Goal: Navigation & Orientation: Find specific page/section

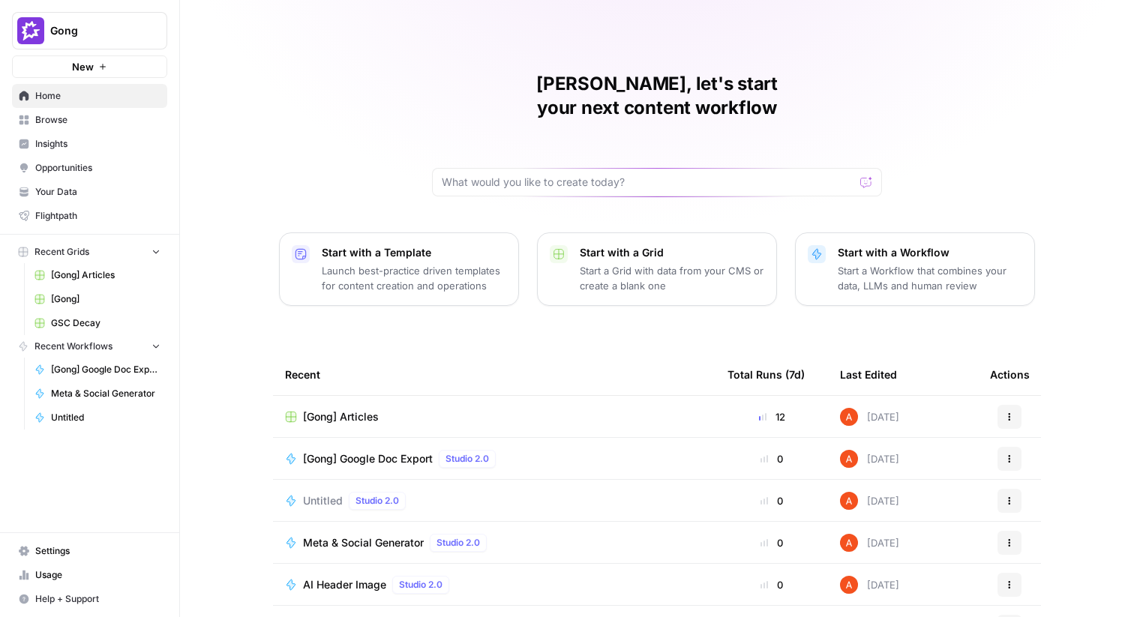
click at [102, 27] on span "Gong" at bounding box center [95, 30] width 91 height 15
type input "comm"
click at [91, 110] on span "Commvault" at bounding box center [145, 112] width 198 height 15
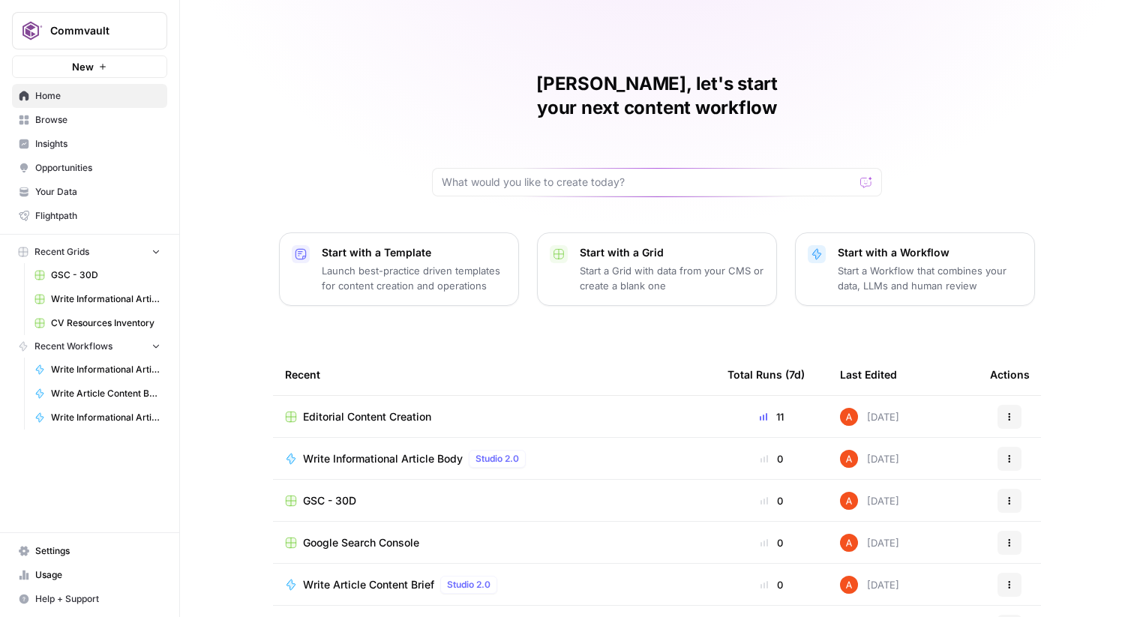
click at [137, 119] on span "Browse" at bounding box center [97, 120] width 125 height 14
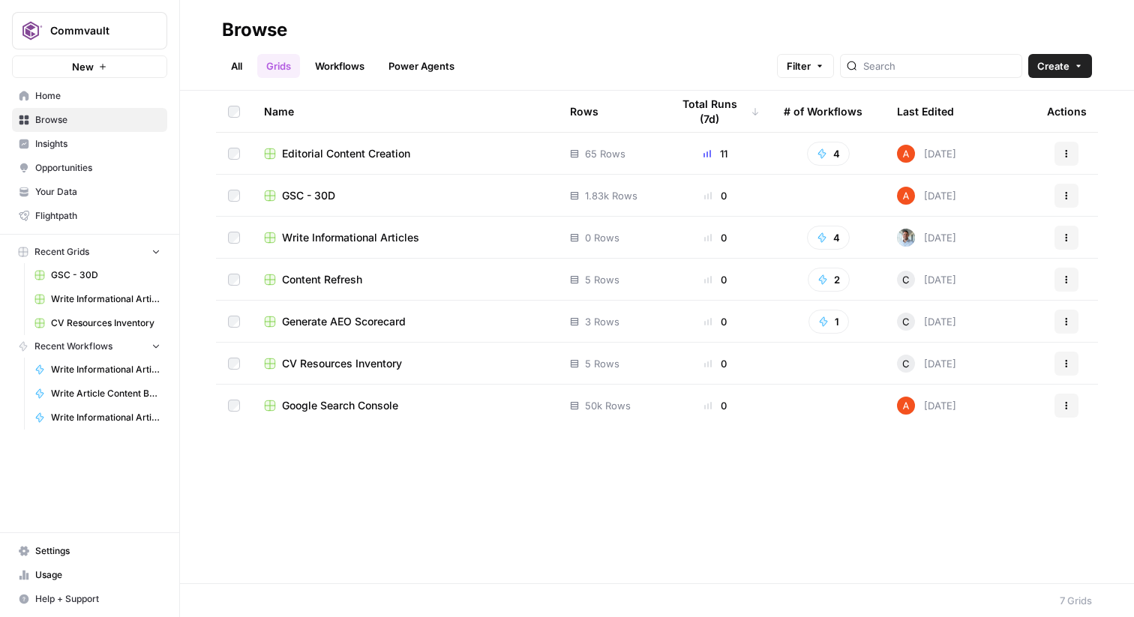
click at [377, 61] on ul "All Grids Workflows Power Agents" at bounding box center [343, 66] width 242 height 24
click at [365, 62] on link "Workflows" at bounding box center [340, 66] width 68 height 24
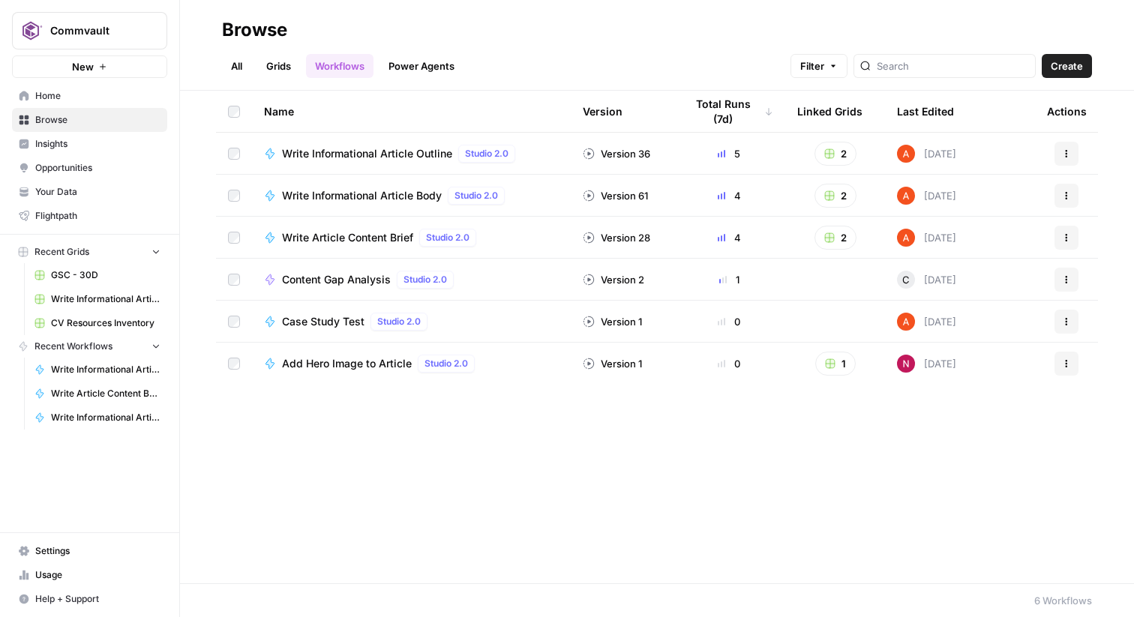
click at [288, 66] on link "Grids" at bounding box center [278, 66] width 43 height 24
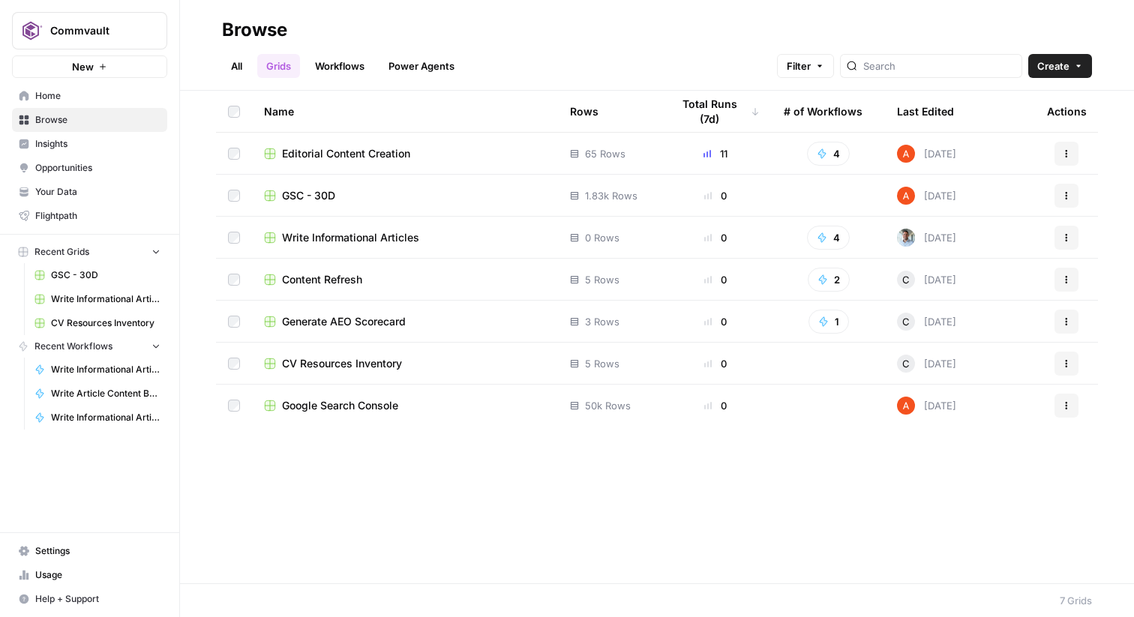
click at [365, 152] on span "Editorial Content Creation" at bounding box center [346, 153] width 128 height 15
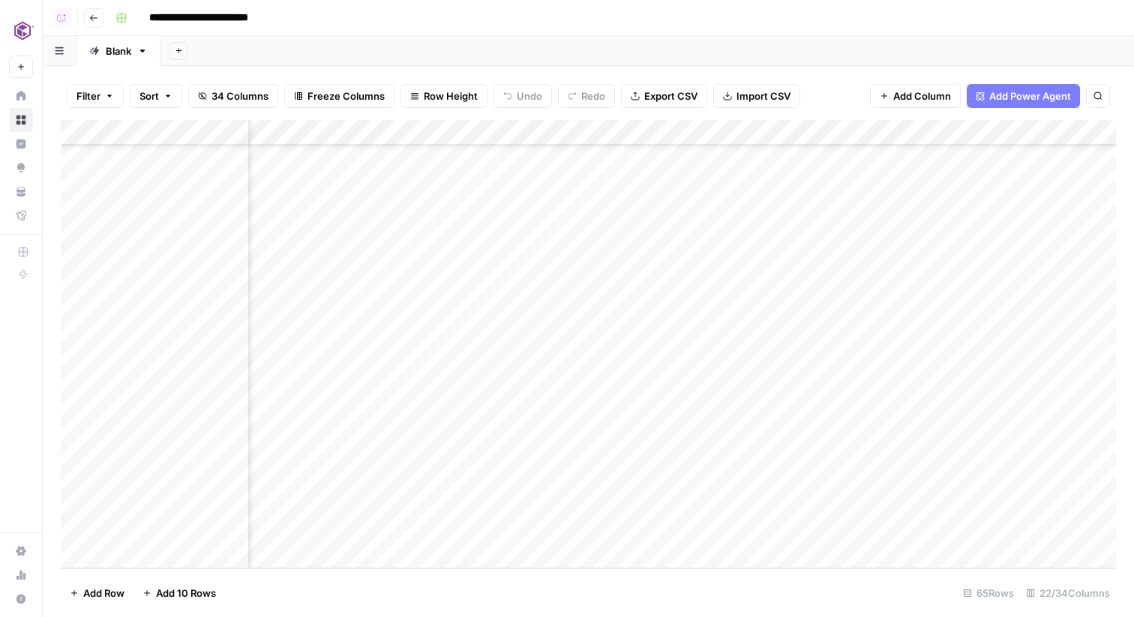
scroll to position [1259, 2532]
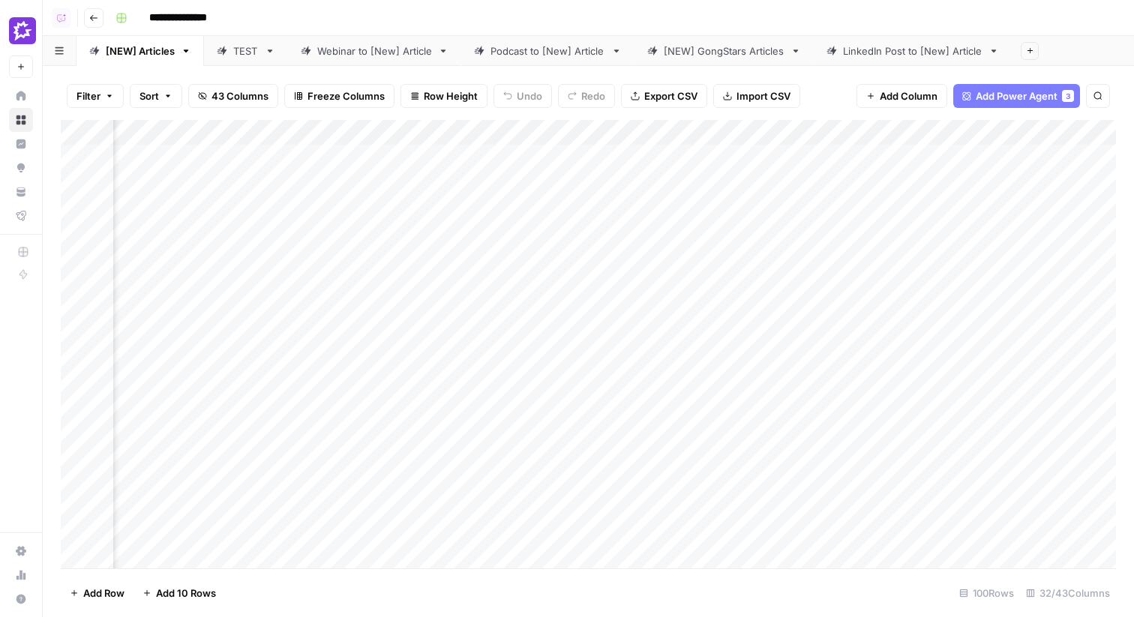
scroll to position [0, 4326]
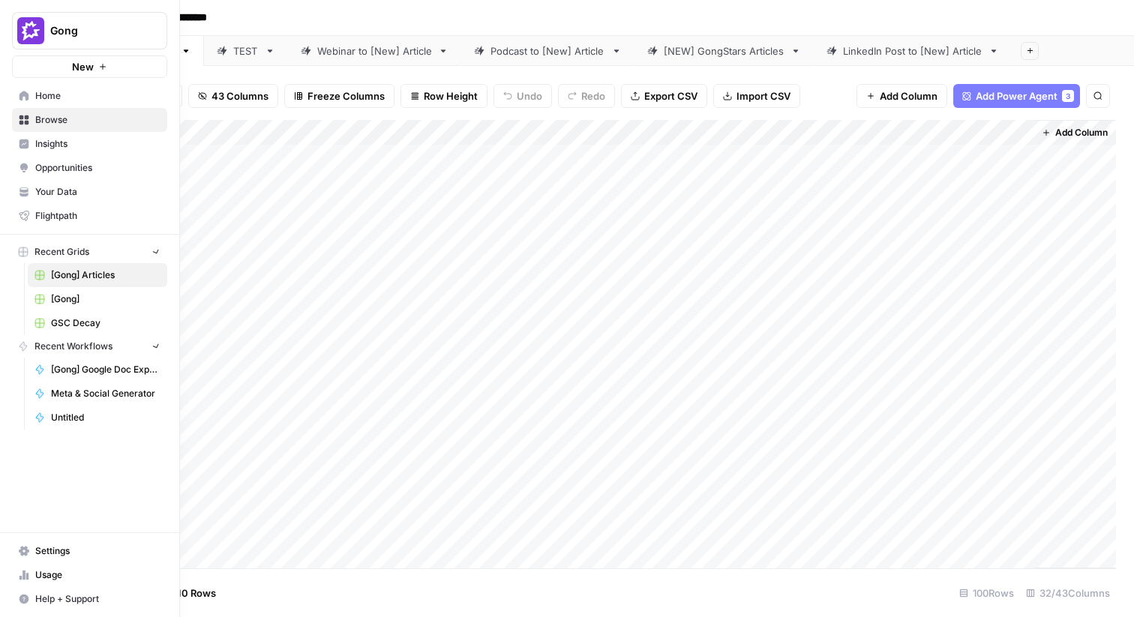
click at [29, 108] on link "Browse" at bounding box center [89, 120] width 155 height 24
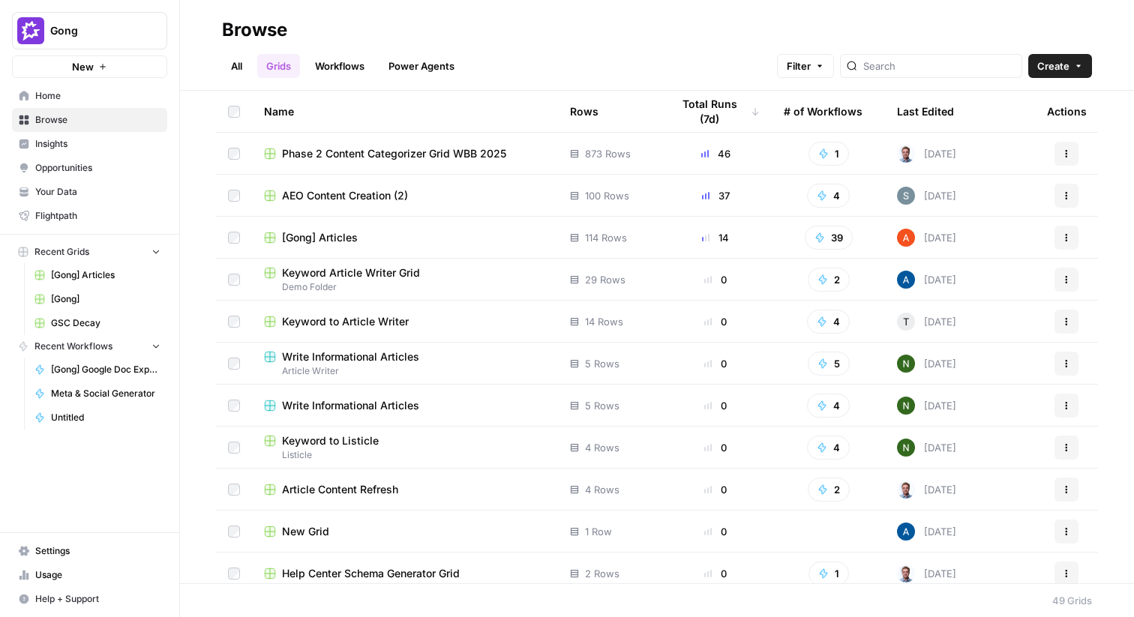
click at [30, 89] on link "Home" at bounding box center [89, 96] width 155 height 24
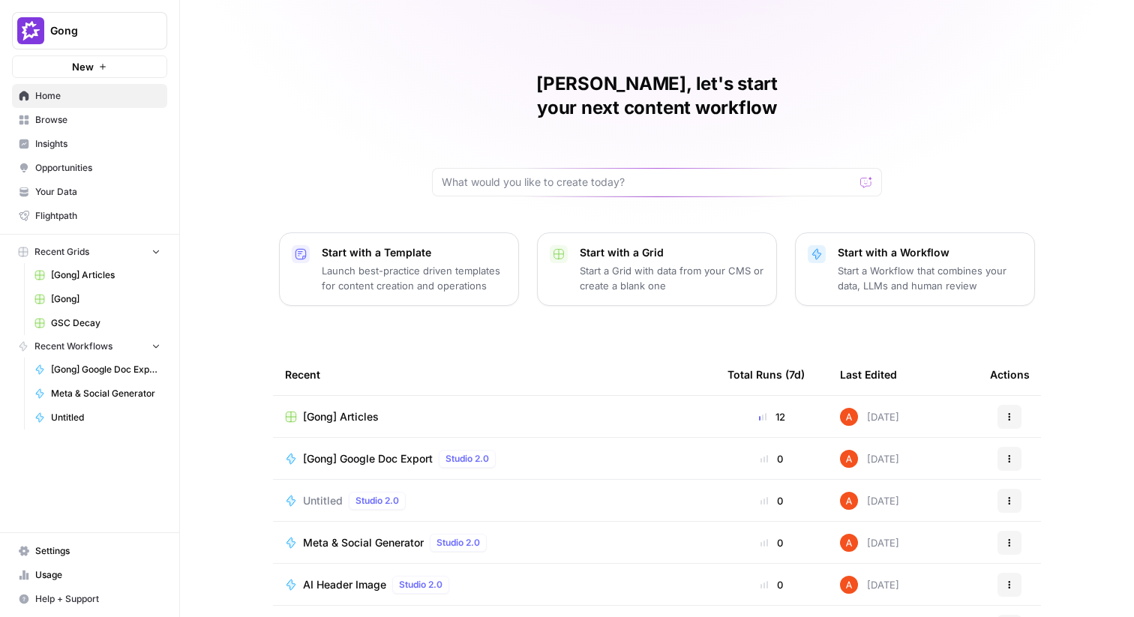
click at [110, 38] on button "Gong" at bounding box center [89, 31] width 155 height 38
type input "myh"
click at [115, 107] on span "MyHealthTeam" at bounding box center [145, 112] width 198 height 15
click at [420, 27] on div "[PERSON_NAME], let's start your next content workflow Start with a Template Lau…" at bounding box center [657, 357] width 954 height 714
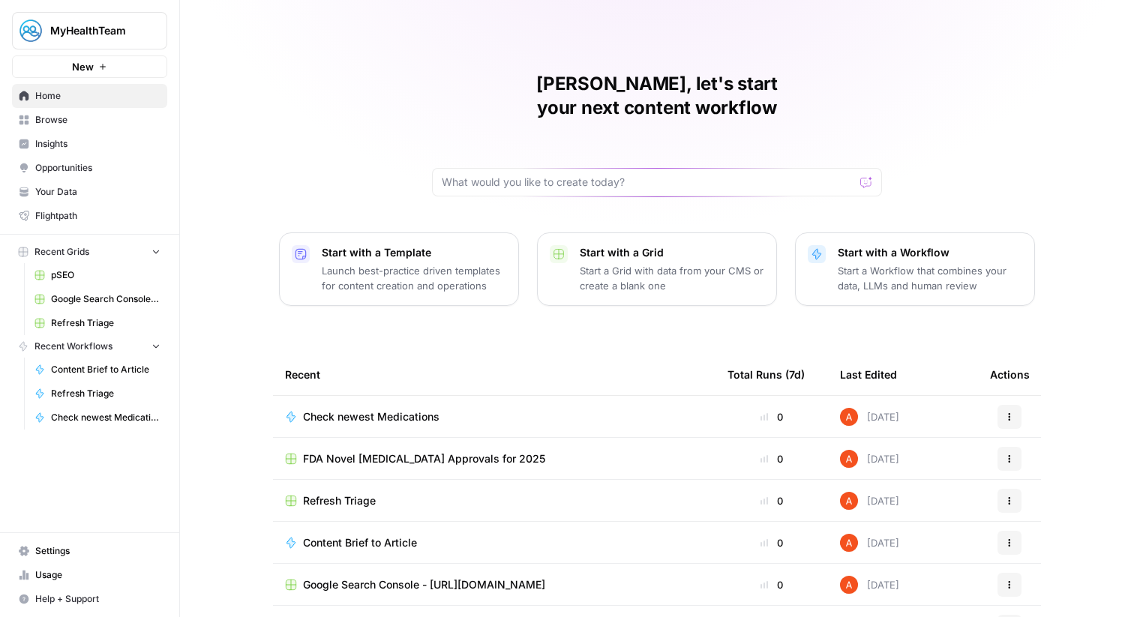
click at [139, 115] on span "Browse" at bounding box center [97, 120] width 125 height 14
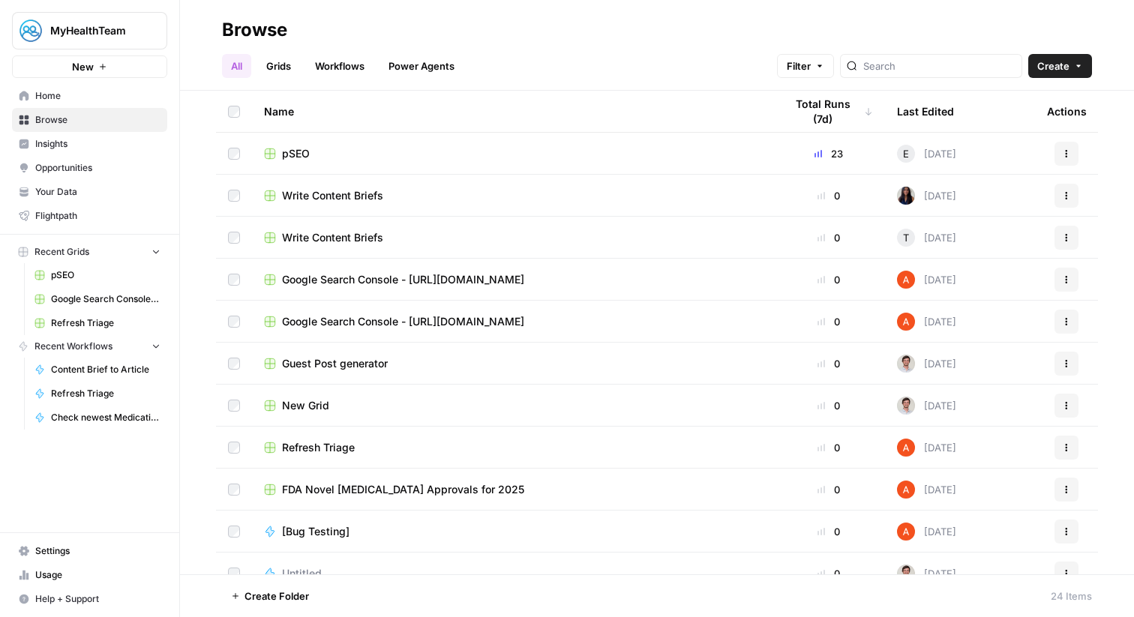
click at [307, 147] on span "pSEO" at bounding box center [296, 153] width 28 height 15
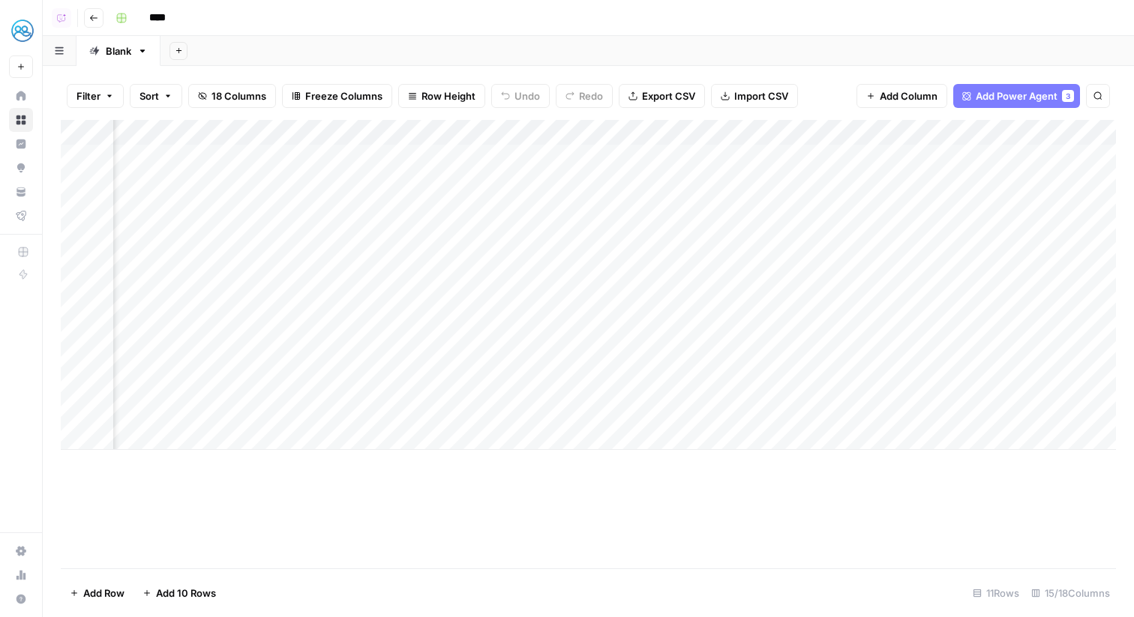
scroll to position [0, 1206]
